Goal: Transaction & Acquisition: Purchase product/service

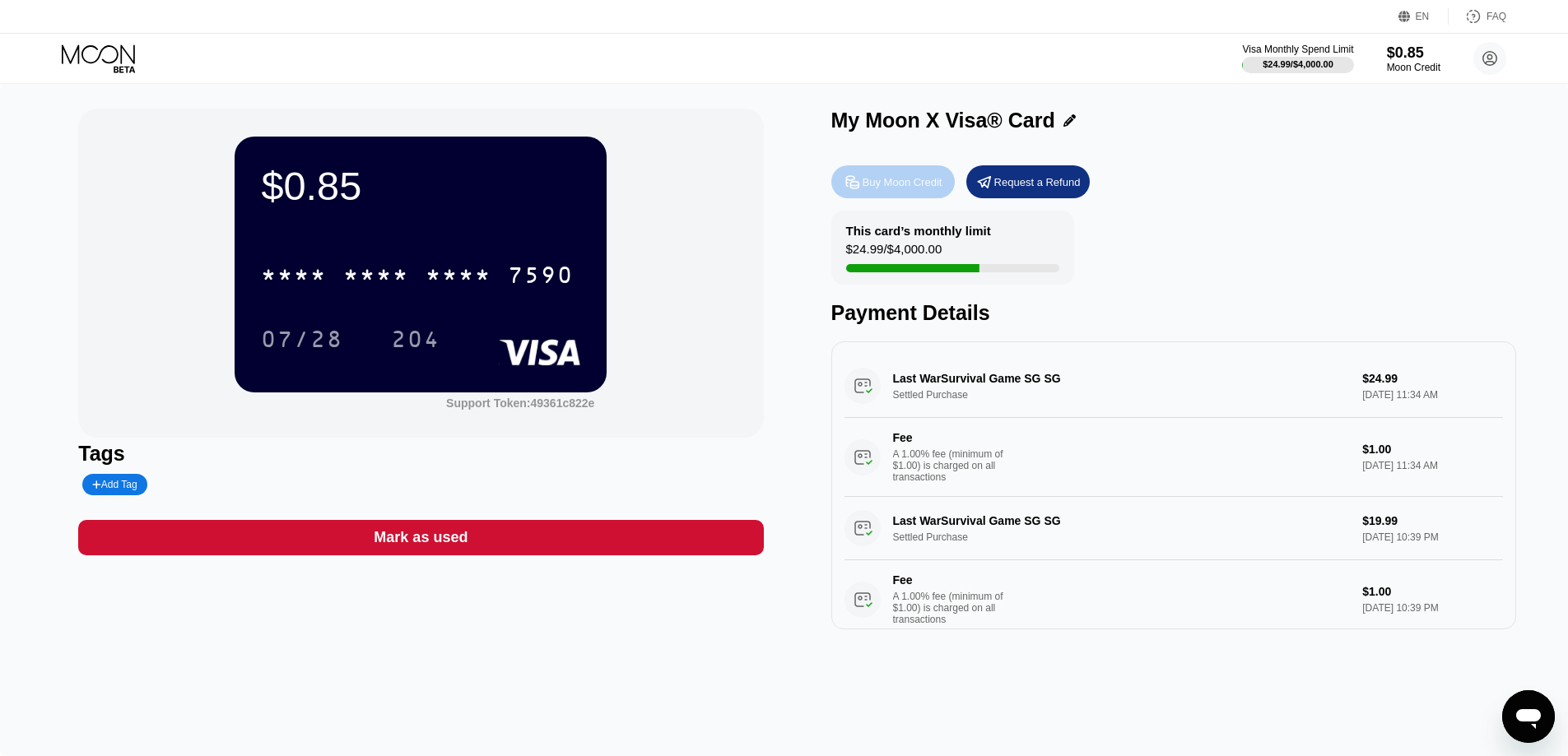
click at [894, 185] on div "Buy Moon Credit" at bounding box center [903, 182] width 80 height 14
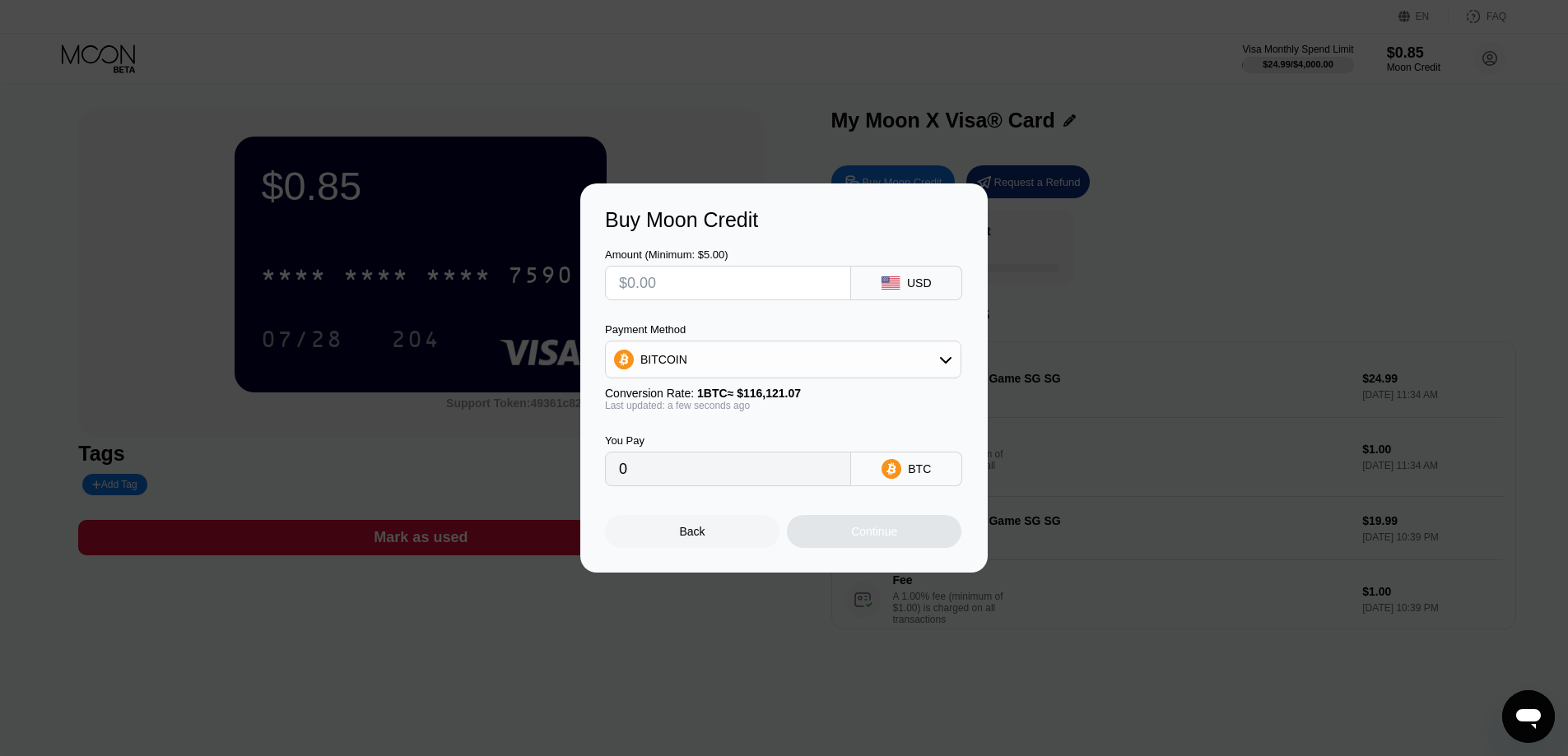
click at [823, 363] on div "BITCOIN" at bounding box center [783, 360] width 354 height 33
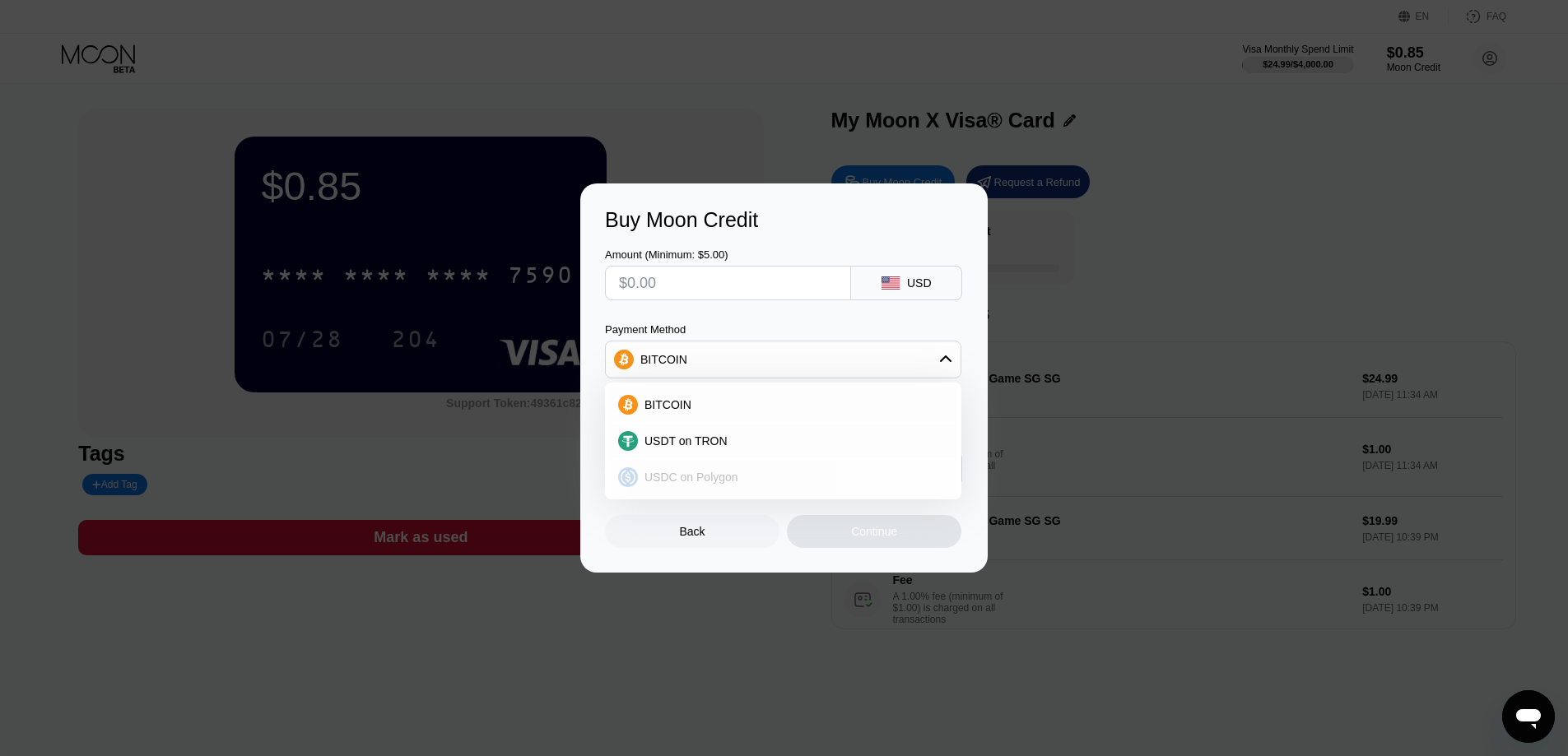
click at [658, 476] on span "USDC on Polygon" at bounding box center [691, 477] width 94 height 13
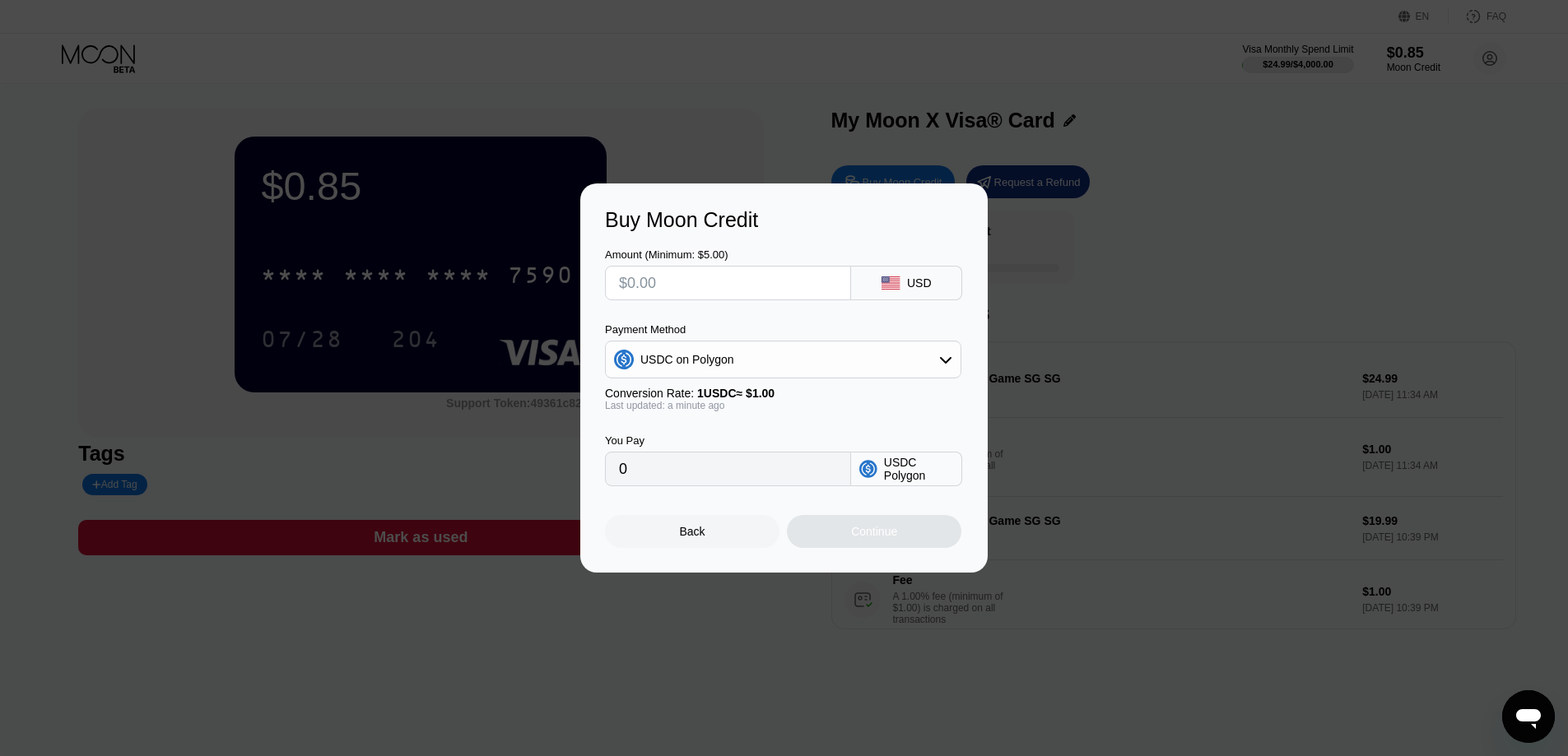
click at [670, 475] on input "0" at bounding box center [728, 469] width 218 height 33
click at [680, 284] on input "text" at bounding box center [728, 284] width 218 height 33
type input "$3"
type input "3.00000000"
type input "$30"
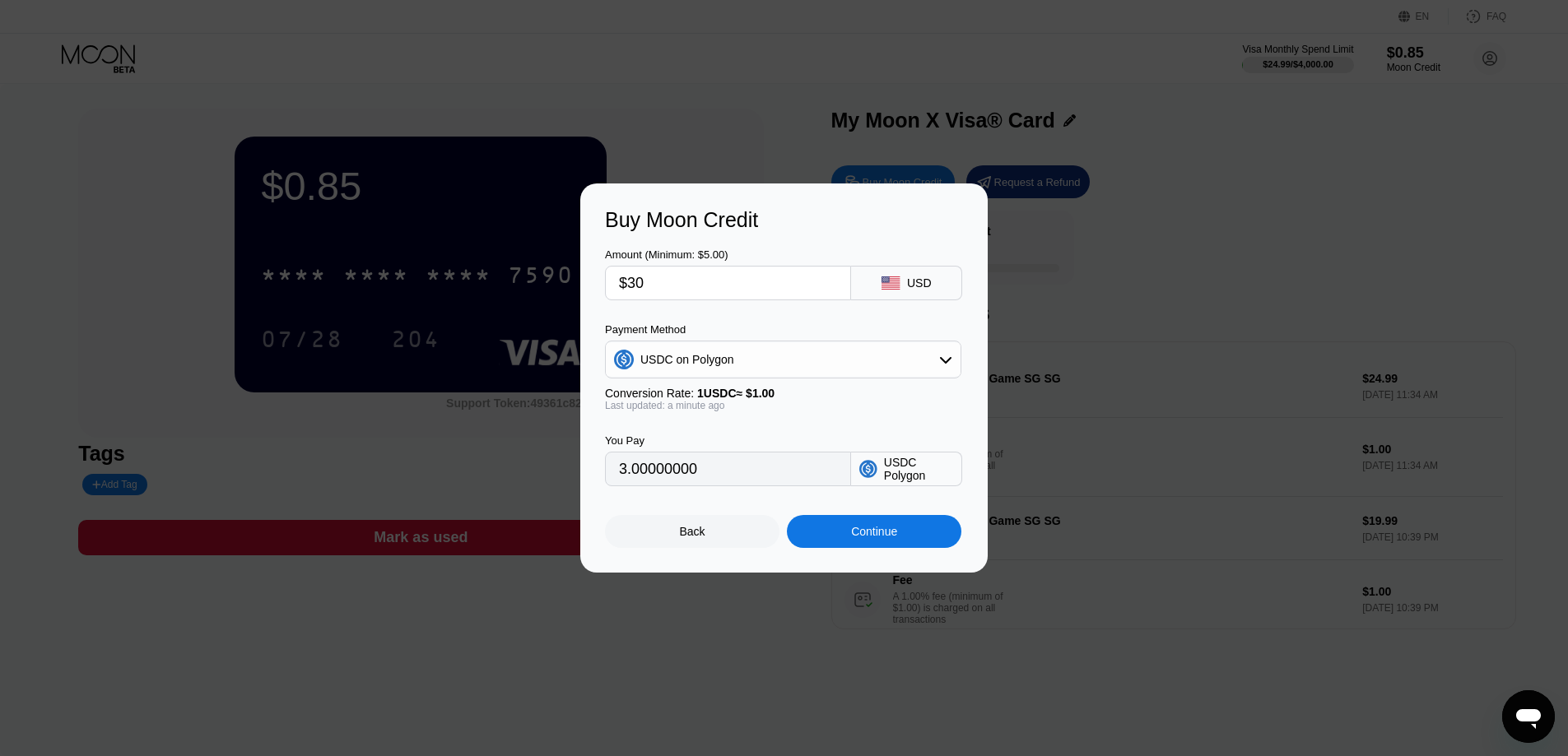
type input "30.00000000"
drag, startPoint x: 683, startPoint y: 284, endPoint x: 583, endPoint y: 281, distance: 100.0
click at [583, 281] on div "Buy Moon Credit Amount (Minimum: $5.00) $30 USD Payment Method USDC on Polygon …" at bounding box center [784, 378] width 408 height 389
type input "$2"
type input "2.00000000"
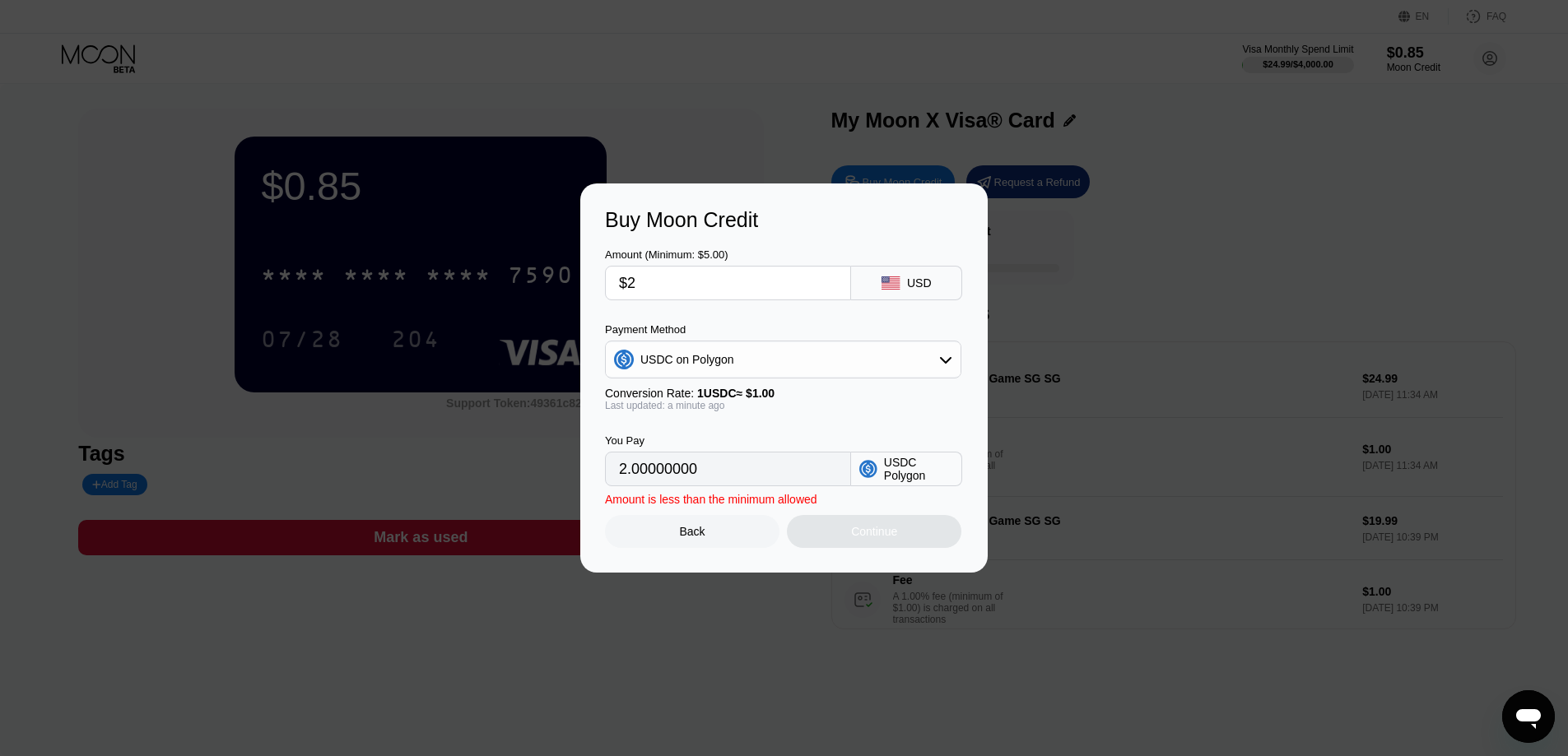
type input "$26"
type input "26.00000000"
type input "$26"
click at [858, 537] on div "Continue" at bounding box center [873, 531] width 46 height 13
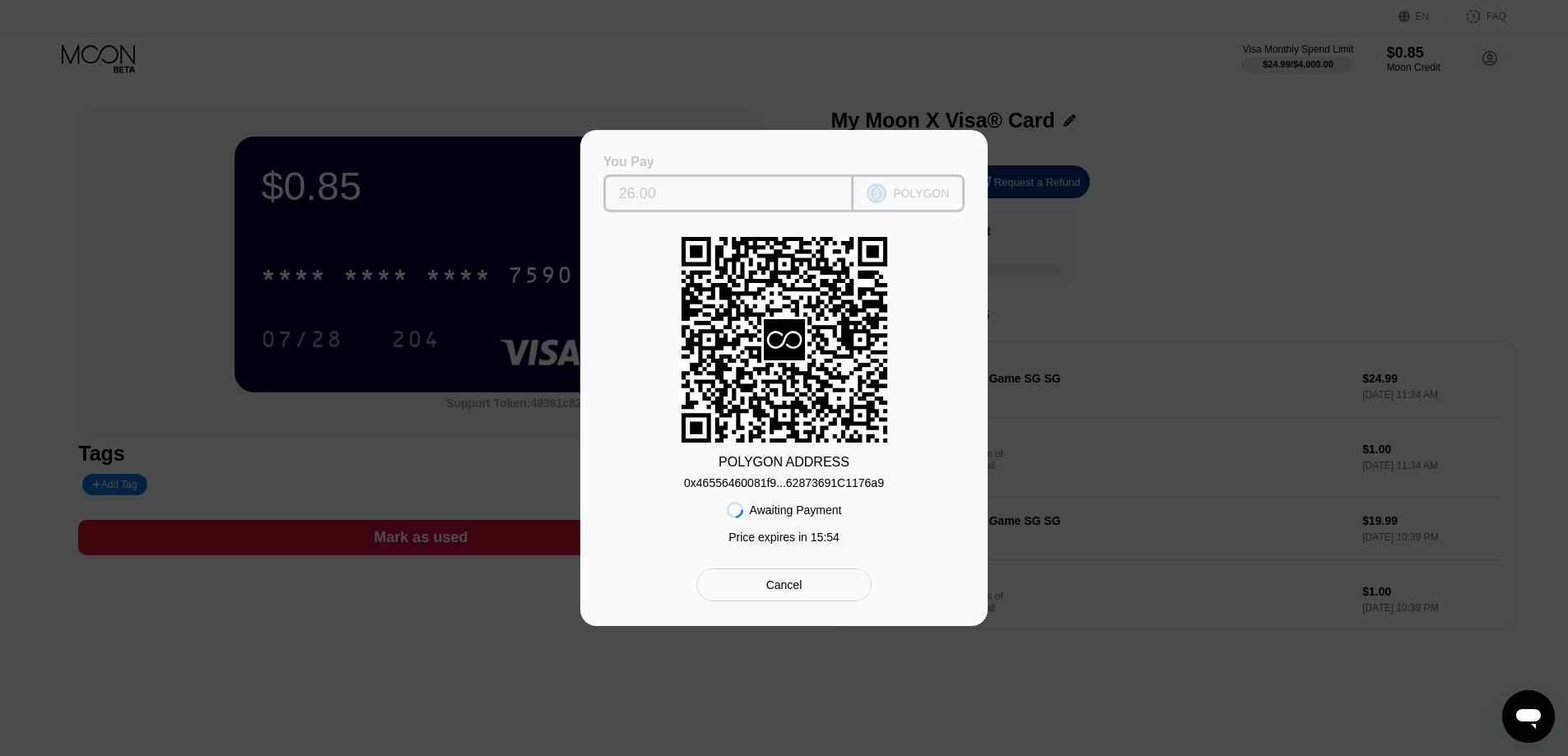
drag, startPoint x: 669, startPoint y: 194, endPoint x: 739, endPoint y: 185, distance: 70.6
click at [739, 185] on input "26.00" at bounding box center [729, 194] width 220 height 33
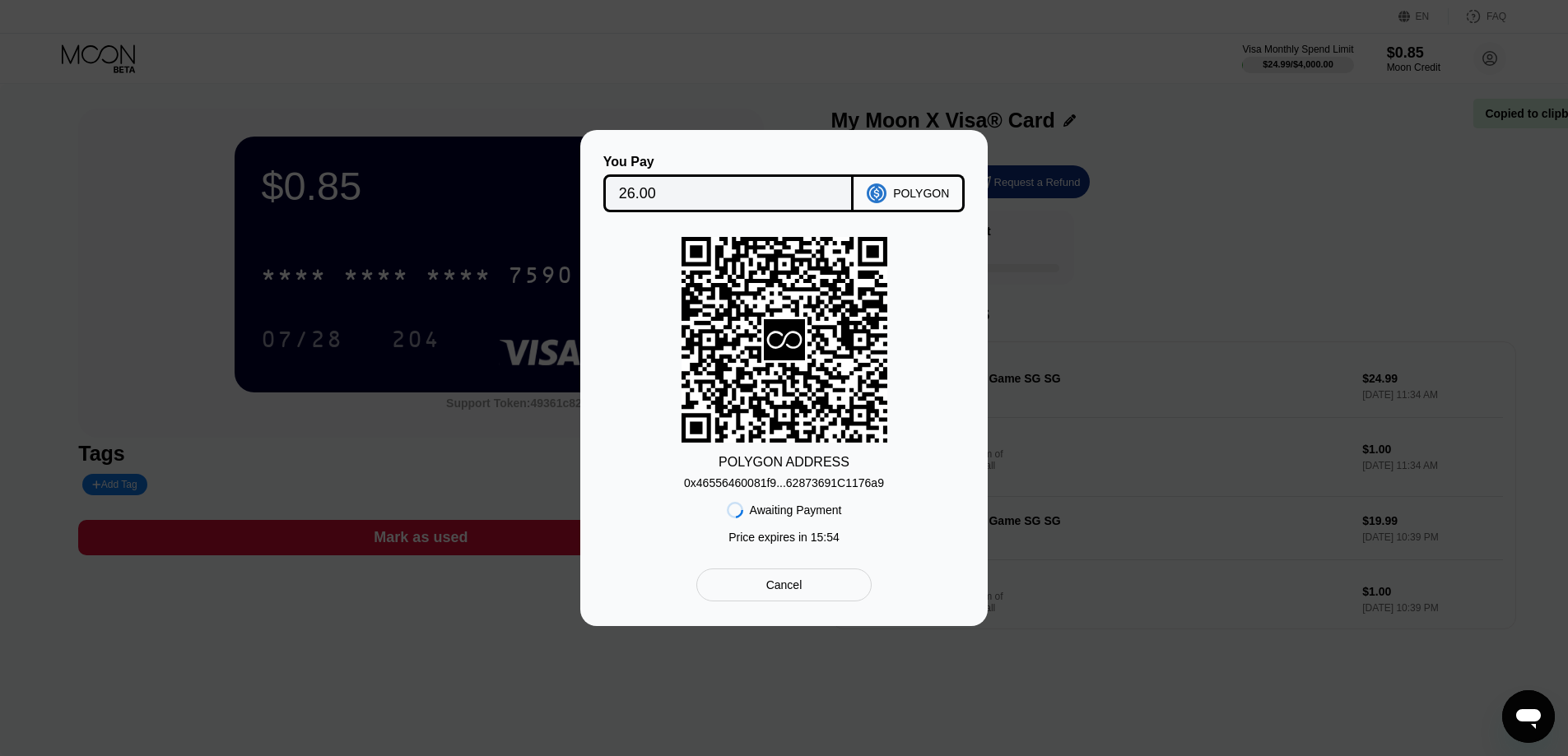
click at [630, 271] on div "POLYGON ADDRESS 0x46556460081f9...62873691C1176a9 Awaiting Payment Price expire…" at bounding box center [784, 394] width 358 height 315
click at [1086, 247] on div "You Pay 26.00 POLYGON POLYGON ADDRESS 0x46556460081f9...62873691C1176a9 Awaitin…" at bounding box center [784, 378] width 1568 height 497
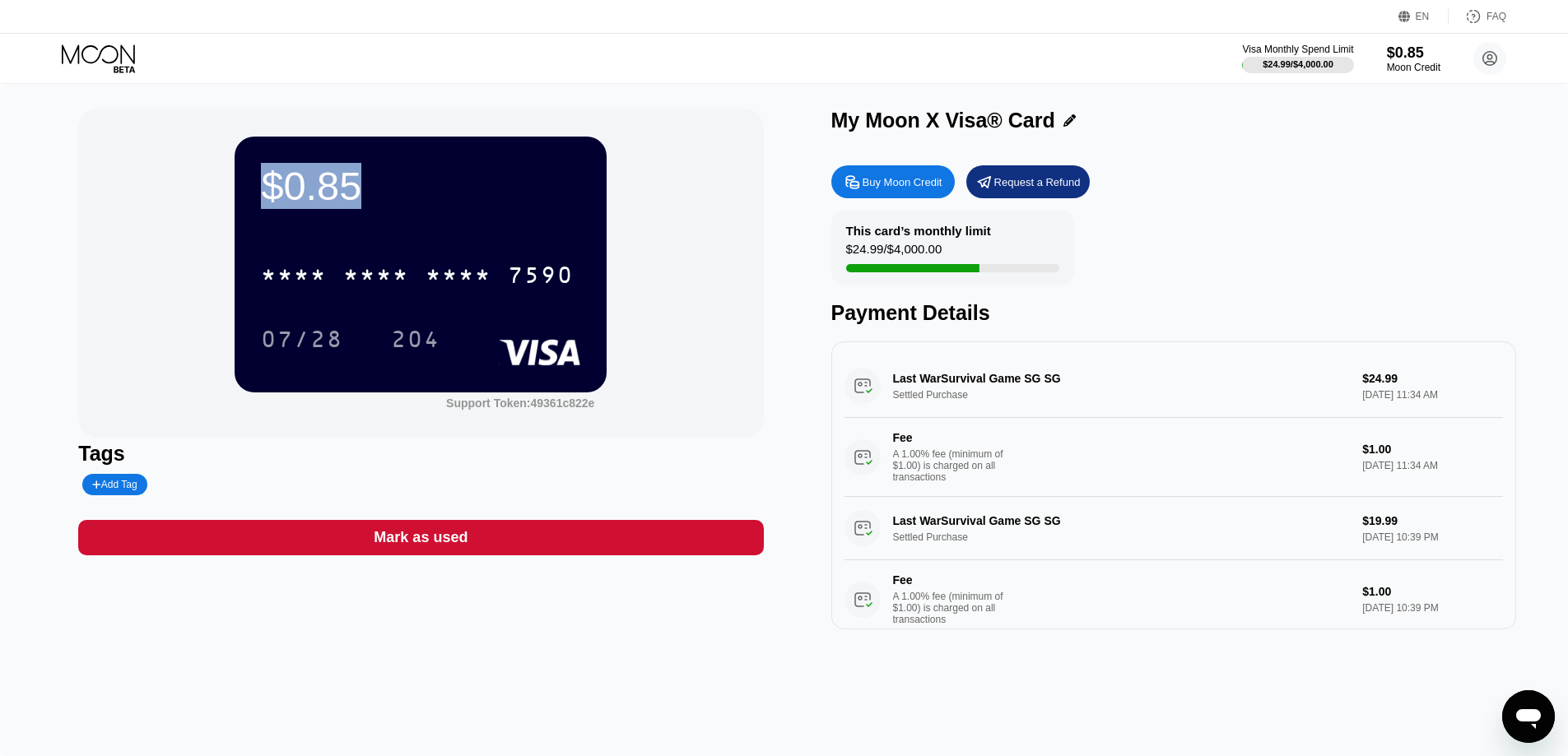
drag, startPoint x: 265, startPoint y: 183, endPoint x: 393, endPoint y: 190, distance: 128.2
click at [393, 190] on div "$0.85" at bounding box center [421, 185] width 319 height 46
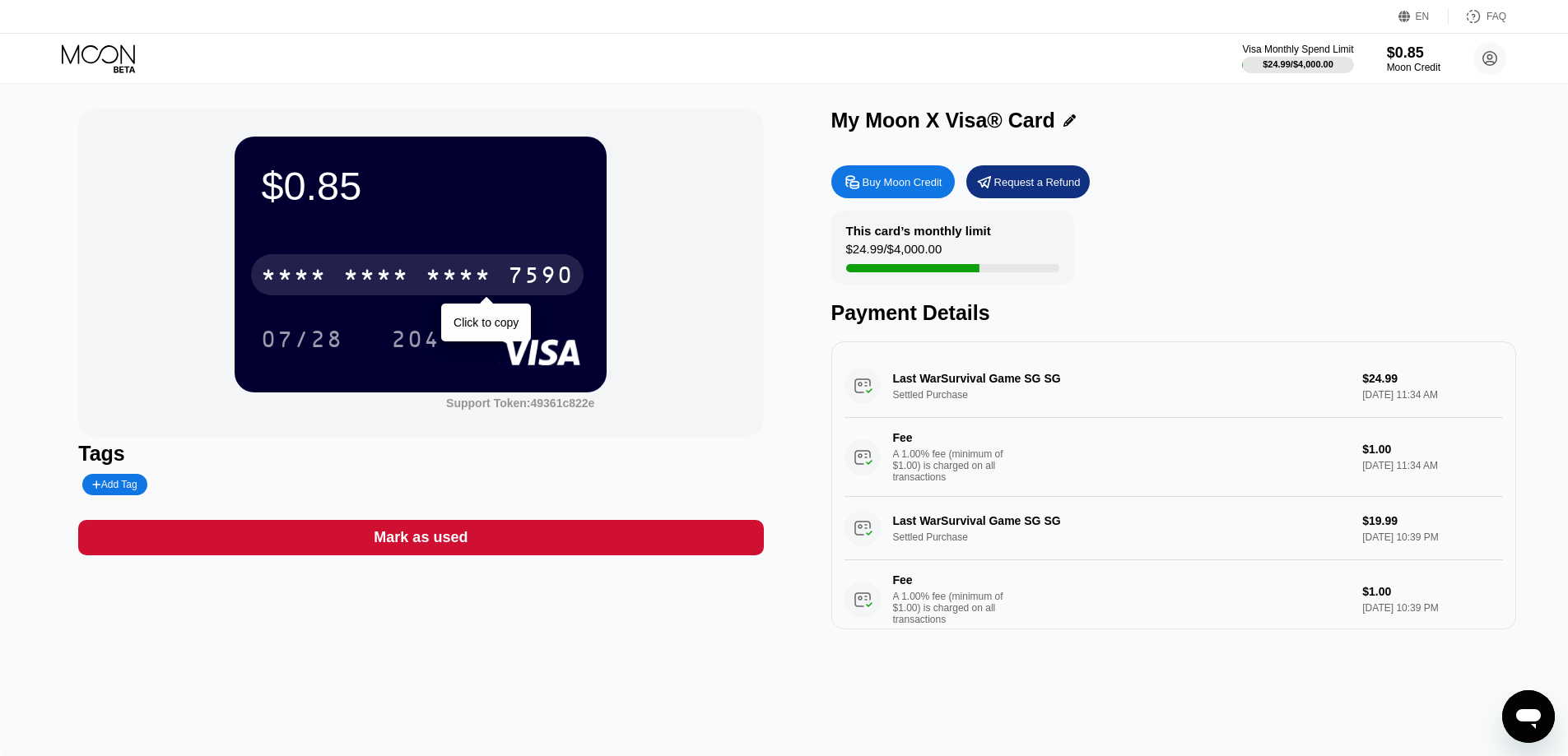
click at [342, 276] on div "* * * * * * * * * * * * 7590" at bounding box center [418, 274] width 333 height 41
click at [270, 279] on div "4513" at bounding box center [294, 278] width 66 height 27
